Goal: Information Seeking & Learning: Stay updated

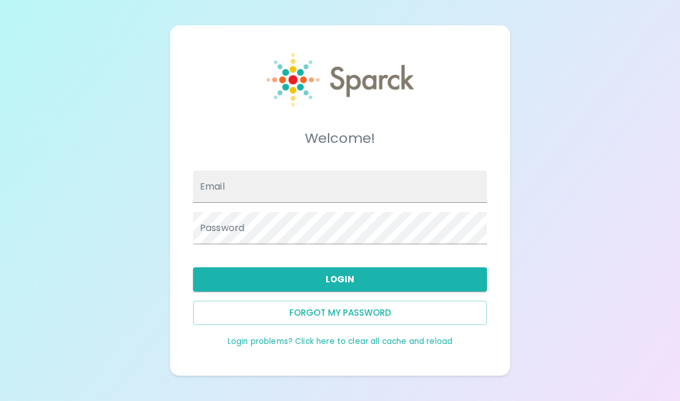
click at [388, 203] on input "Email" at bounding box center [340, 187] width 294 height 32
type input "[EMAIL_ADDRESS][DOMAIN_NAME]"
click at [324, 267] on button "Login" at bounding box center [340, 279] width 294 height 24
click at [331, 267] on button "Login" at bounding box center [340, 279] width 294 height 24
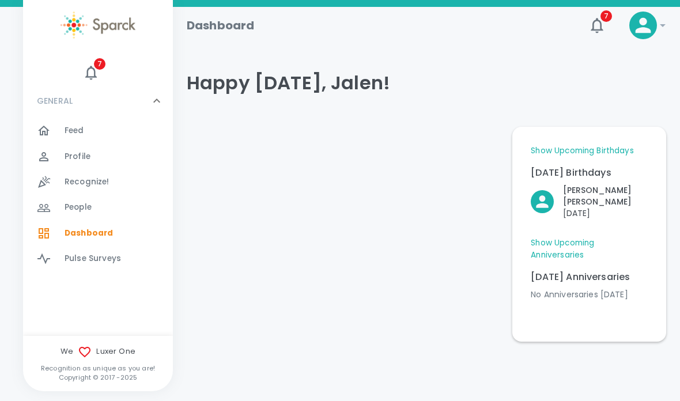
click at [80, 233] on span "Dashboard" at bounding box center [89, 234] width 48 height 12
click at [93, 64] on icon "button" at bounding box center [90, 72] width 17 height 17
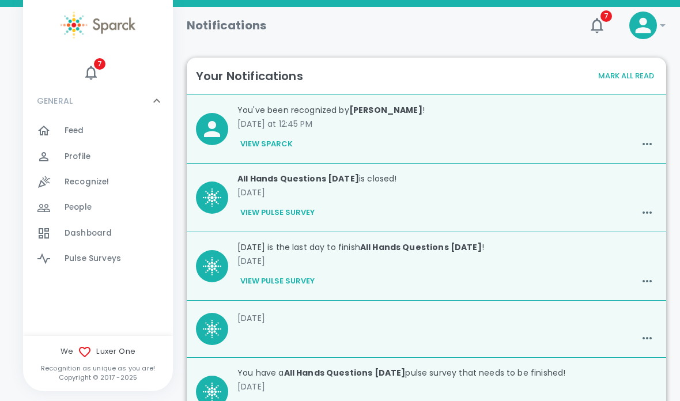
click at [249, 135] on button "View Sparck" at bounding box center [266, 144] width 58 height 20
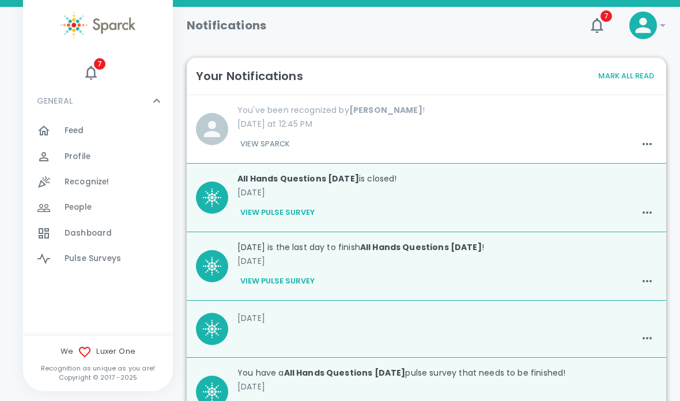
click at [281, 153] on button "View Sparck" at bounding box center [264, 144] width 55 height 20
click at [487, 120] on p "[DATE] at 12:45 PM" at bounding box center [446, 124] width 419 height 12
click at [510, 122] on p "[DATE] at 12:45 PM" at bounding box center [446, 124] width 419 height 12
click at [277, 131] on div "You've been recognized by [PERSON_NAME] ! [DATE] at 12:45 PM View Sparck" at bounding box center [442, 124] width 429 height 59
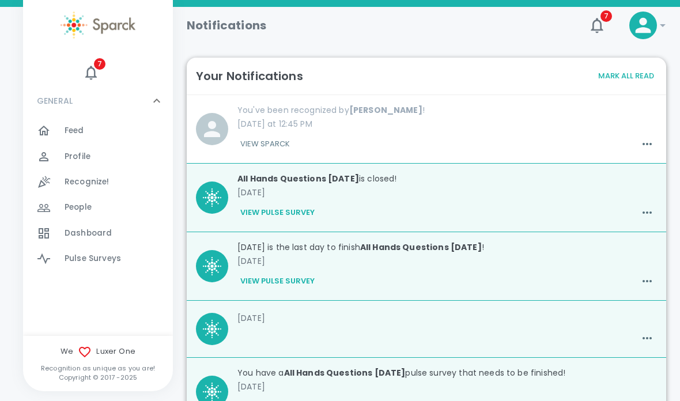
click at [280, 149] on button "View Sparck" at bounding box center [264, 144] width 55 height 20
click at [568, 19] on div "Notifications" at bounding box center [375, 21] width 396 height 28
click at [598, 22] on icon "button" at bounding box center [597, 25] width 18 height 18
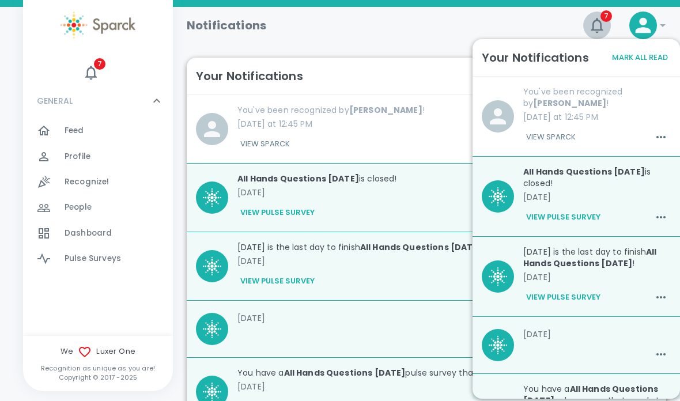
click at [599, 17] on icon "button" at bounding box center [597, 25] width 18 height 18
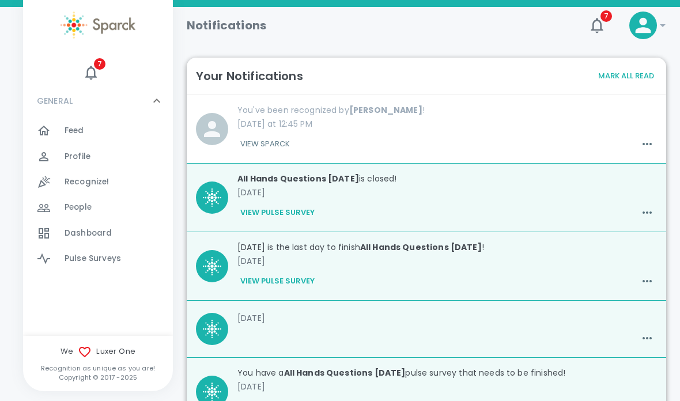
click at [654, 148] on button "button" at bounding box center [647, 144] width 20 height 20
click at [644, 141] on div at bounding box center [340, 200] width 680 height 401
click at [438, 122] on p "[DATE] at 12:45 PM" at bounding box center [446, 124] width 419 height 12
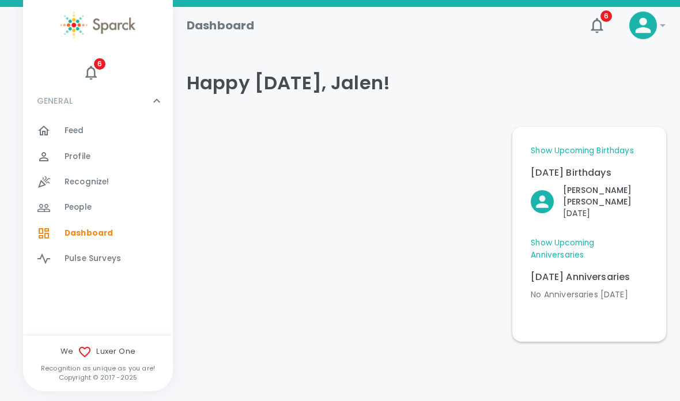
click at [93, 70] on icon "button" at bounding box center [90, 72] width 17 height 17
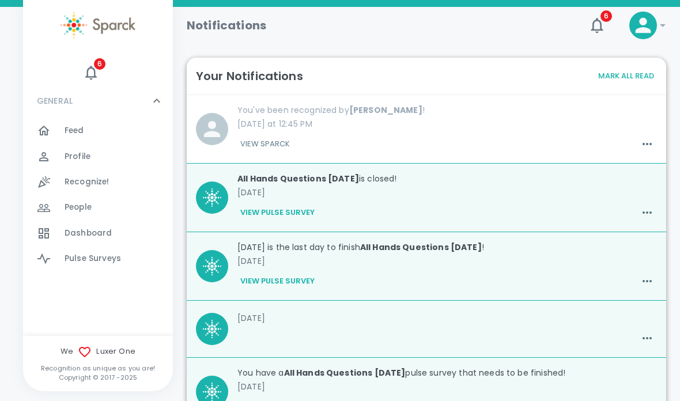
click at [80, 134] on span "Feed" at bounding box center [75, 131] width 20 height 12
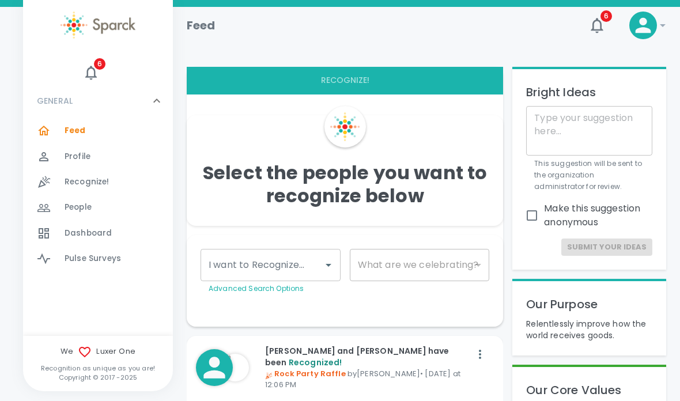
click at [94, 74] on icon "button" at bounding box center [91, 73] width 12 height 14
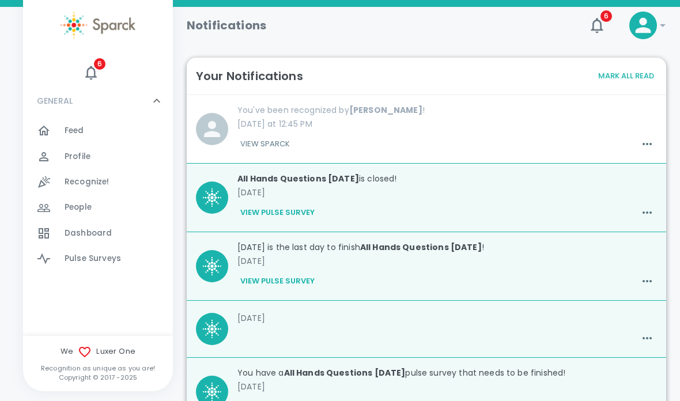
click at [259, 150] on button "View Sparck" at bounding box center [264, 144] width 55 height 20
click at [260, 143] on button "View Sparck" at bounding box center [264, 144] width 55 height 20
click at [522, 33] on div "Notifications" at bounding box center [375, 21] width 396 height 28
click at [507, 28] on div "Notifications" at bounding box center [375, 21] width 396 height 28
click at [95, 63] on span "6" at bounding box center [100, 64] width 12 height 12
